Goal: Task Accomplishment & Management: Manage account settings

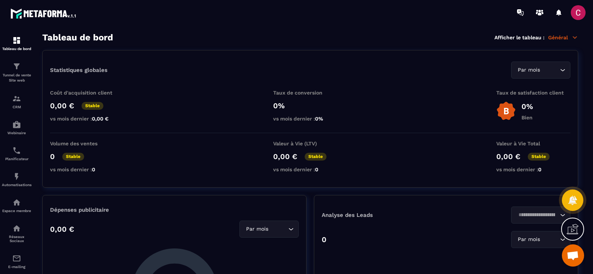
click at [580, 14] on span at bounding box center [578, 12] width 15 height 15
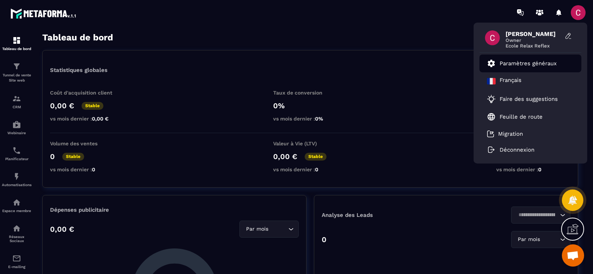
click at [532, 62] on p "Paramètres généraux" at bounding box center [528, 63] width 57 height 7
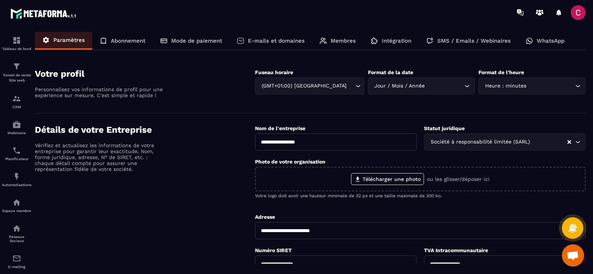
click at [200, 203] on div "Détails de votre Entreprise Vérifiez et actualisez les informations de votre en…" at bounding box center [145, 249] width 220 height 248
click at [256, 39] on p "E-mails et domaines" at bounding box center [276, 40] width 57 height 7
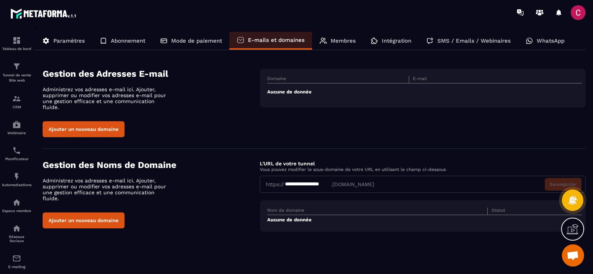
click at [305, 93] on td "Aucune de donnée" at bounding box center [424, 91] width 315 height 17
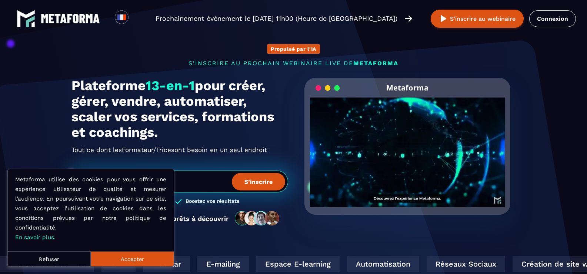
click at [552, 19] on link "Connexion" at bounding box center [553, 18] width 47 height 17
